Goal: Task Accomplishment & Management: Complete application form

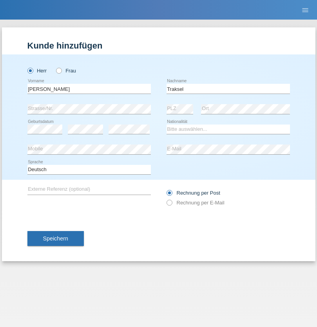
type input "Traksel"
select select "DE"
select select "C"
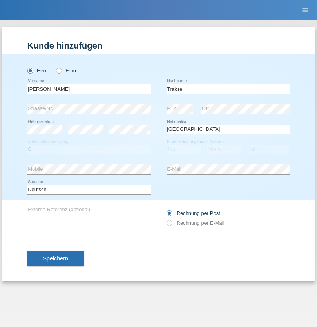
select select "01"
select select "07"
select select "2008"
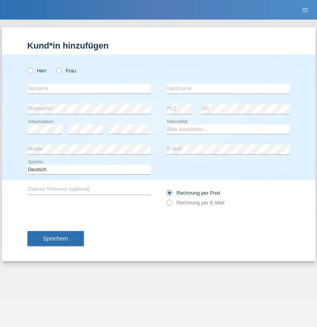
radio input "true"
click at [89, 88] on input "text" at bounding box center [88, 89] width 123 height 10
type input "Vedrana"
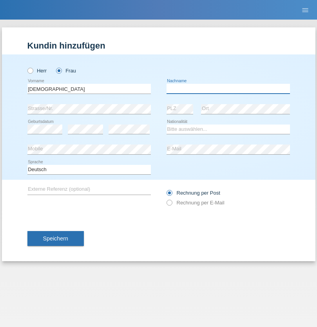
click at [228, 88] on input "text" at bounding box center [227, 89] width 123 height 10
type input "Cimbaljević"
select select "HR"
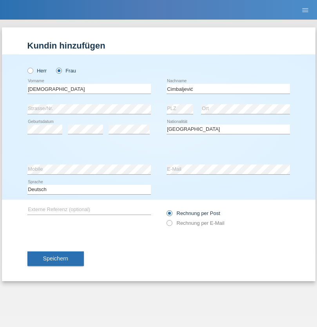
select select "C"
select select "12"
select select "08"
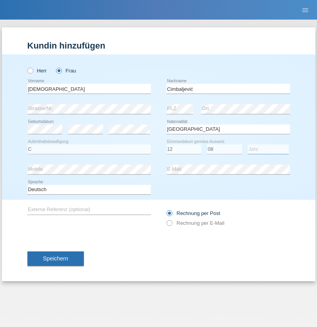
select select "2021"
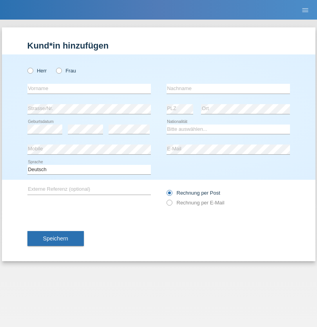
radio input "true"
click at [89, 88] on input "text" at bounding box center [88, 89] width 123 height 10
type input "[PERSON_NAME]"
click at [228, 88] on input "text" at bounding box center [227, 89] width 123 height 10
type input "Arifoska"
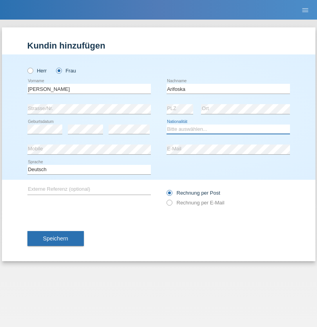
select select "CH"
radio input "true"
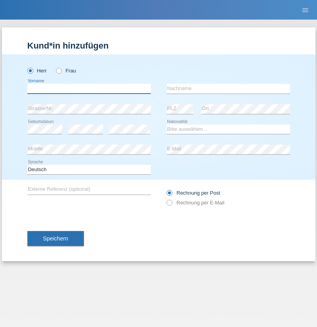
click at [89, 88] on input "text" at bounding box center [88, 89] width 123 height 10
type input "Emre"
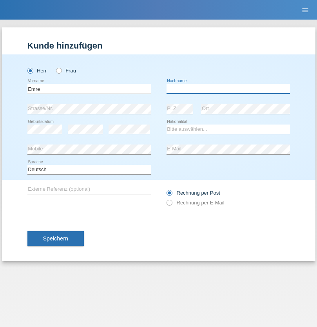
click at [228, 88] on input "text" at bounding box center [227, 89] width 123 height 10
type input "Uzun"
select select "CH"
